Goal: Find specific page/section: Find specific page/section

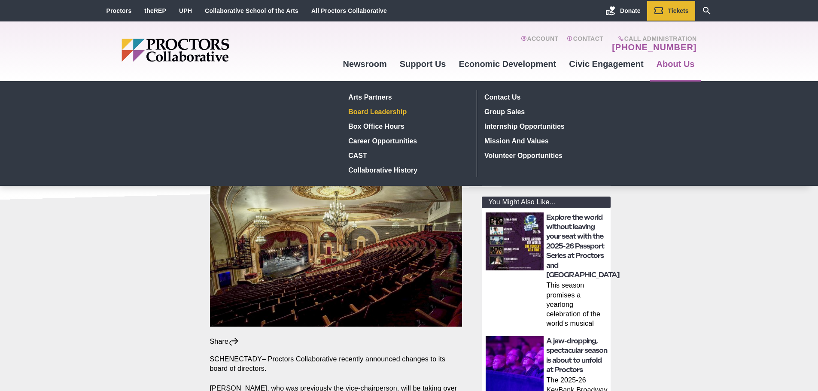
click at [376, 110] on link "Board Leadership" at bounding box center [407, 111] width 125 height 15
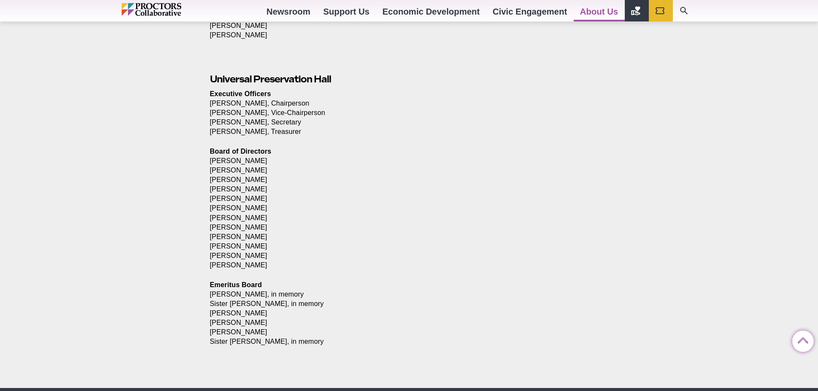
scroll to position [988, 0]
